Goal: Transaction & Acquisition: Obtain resource

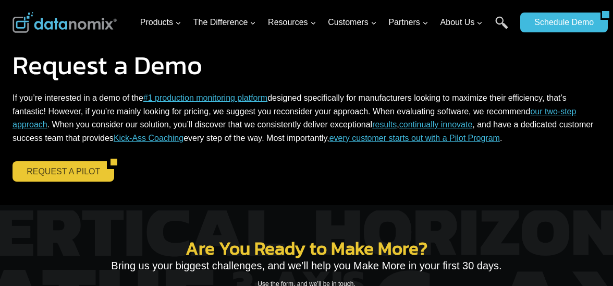
click at [63, 173] on link "REQUEST A PILOT" at bounding box center [60, 171] width 94 height 20
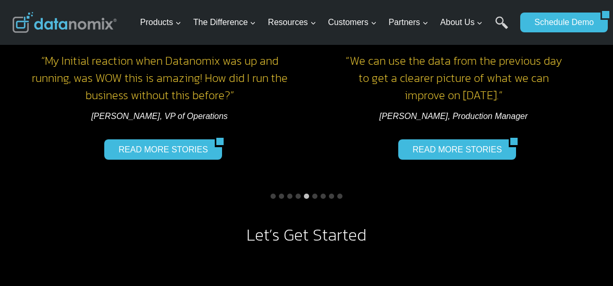
scroll to position [939, 0]
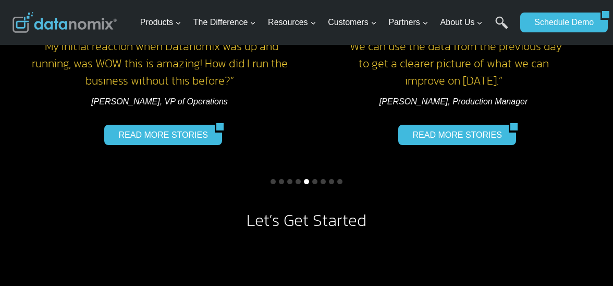
click at [307, 179] on button "Go to slide 5" at bounding box center [306, 181] width 5 height 5
click at [291, 179] on button "Go to slide 3" at bounding box center [289, 181] width 5 height 5
